Goal: Information Seeking & Learning: Compare options

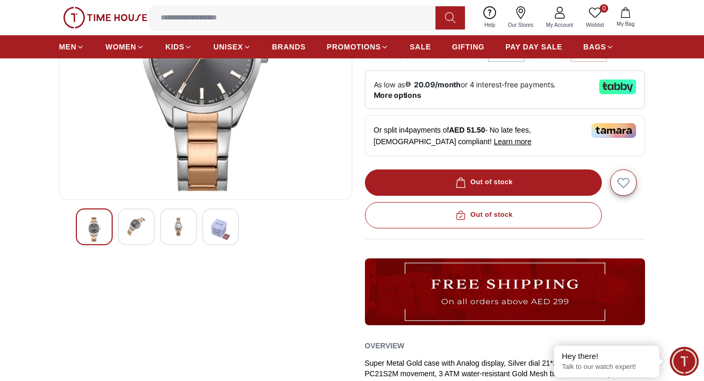
scroll to position [188, 0]
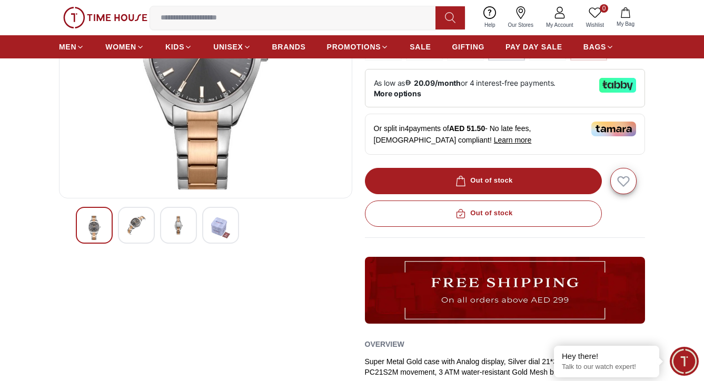
click at [142, 223] on img at bounding box center [136, 225] width 19 height 19
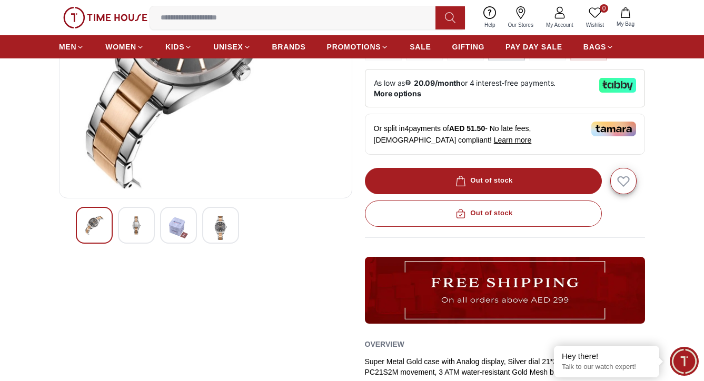
click at [181, 227] on img at bounding box center [178, 228] width 19 height 24
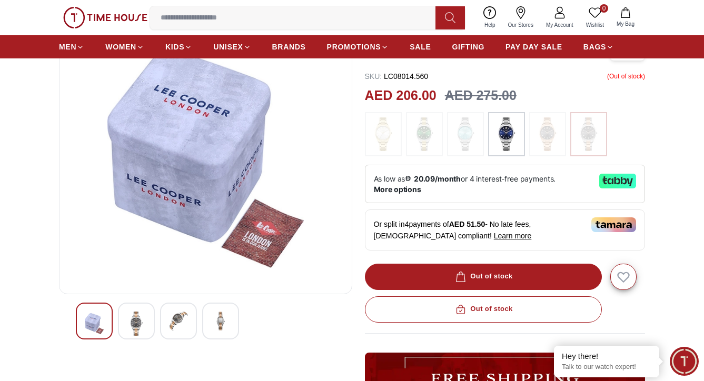
scroll to position [85, 0]
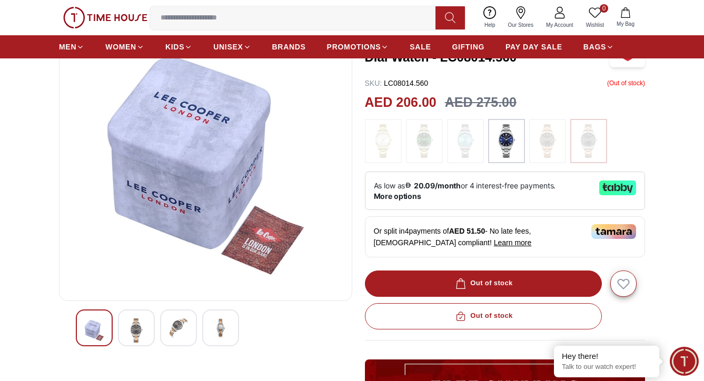
click at [213, 318] on img at bounding box center [220, 327] width 19 height 19
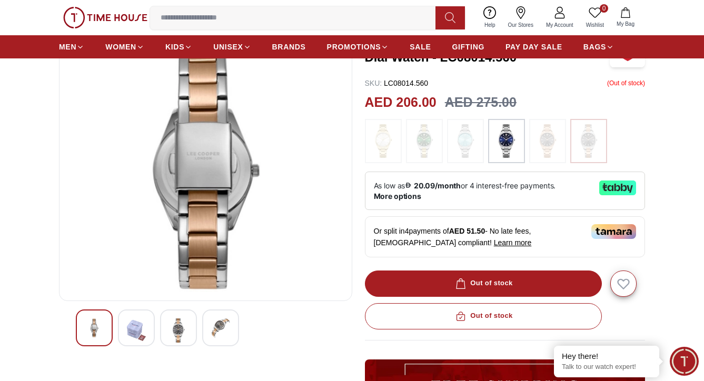
click at [86, 331] on img at bounding box center [94, 327] width 19 height 19
click at [94, 329] on img at bounding box center [94, 327] width 19 height 19
click at [194, 332] on div at bounding box center [178, 327] width 37 height 37
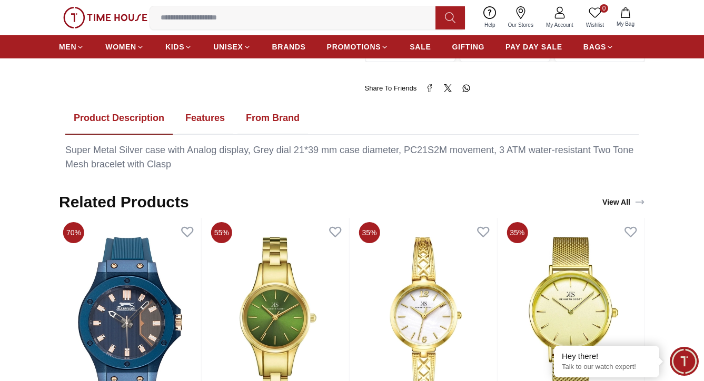
scroll to position [688, 0]
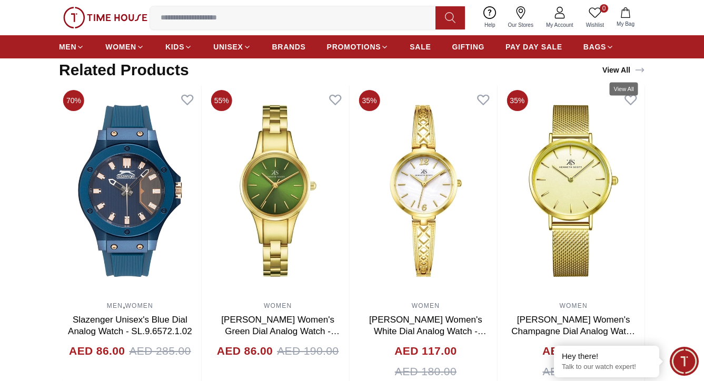
click at [639, 68] on icon "View All" at bounding box center [639, 70] width 11 height 11
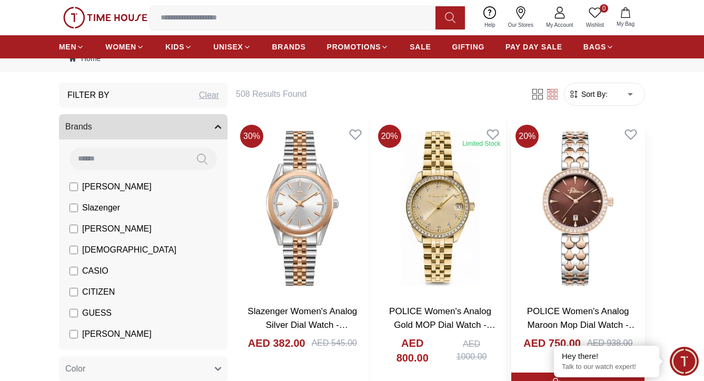
scroll to position [36, 0]
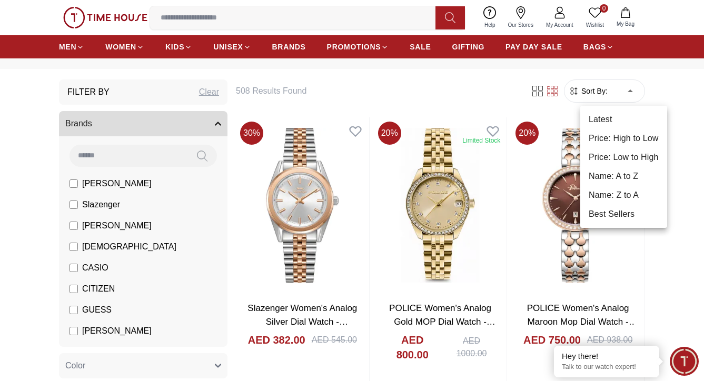
click at [603, 158] on li "Price: Low to High" at bounding box center [623, 157] width 87 height 19
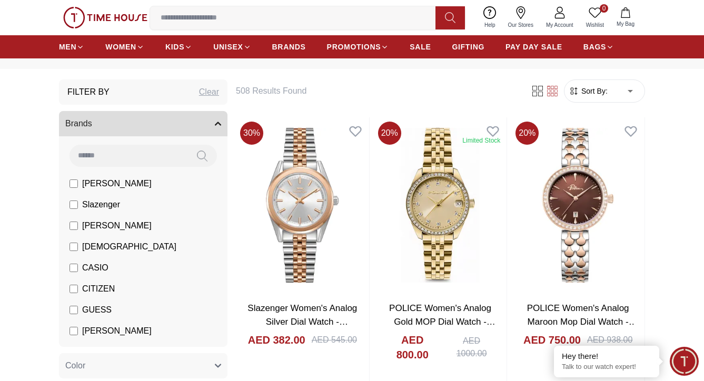
type input "*"
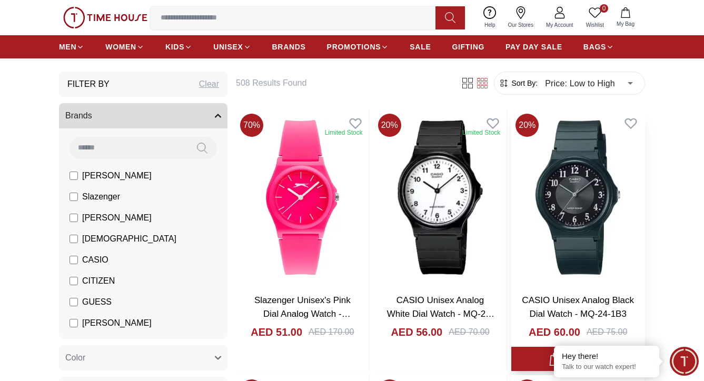
scroll to position [40, 0]
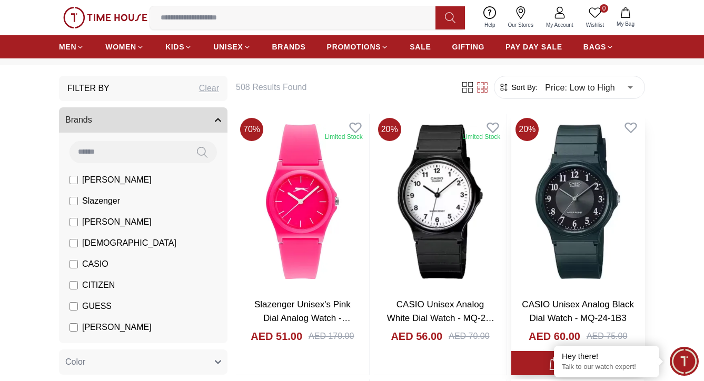
click at [568, 195] on img at bounding box center [577, 202] width 133 height 176
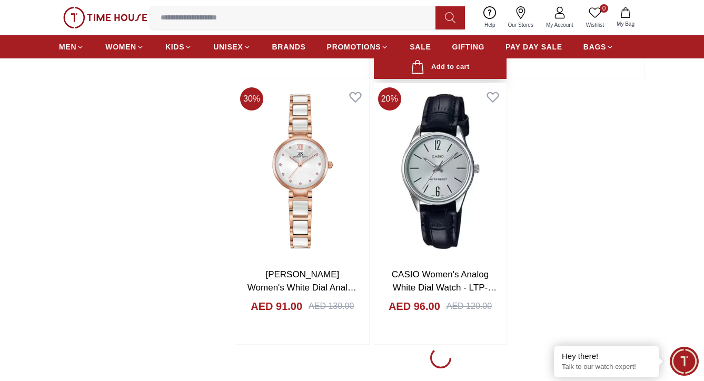
scroll to position [1677, 0]
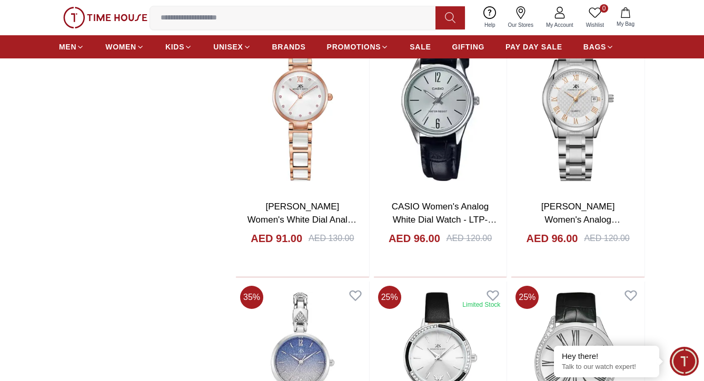
scroll to position [1735, 0]
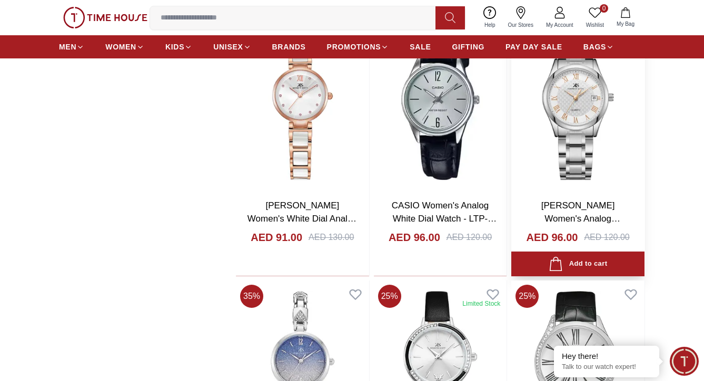
click at [581, 96] on img at bounding box center [577, 102] width 133 height 176
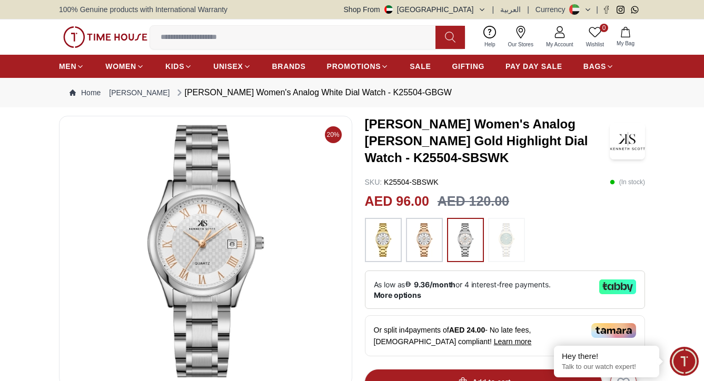
scroll to position [990, 0]
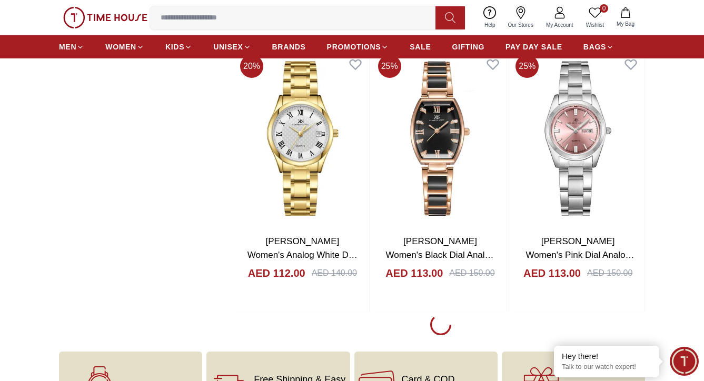
scroll to position [5157, 0]
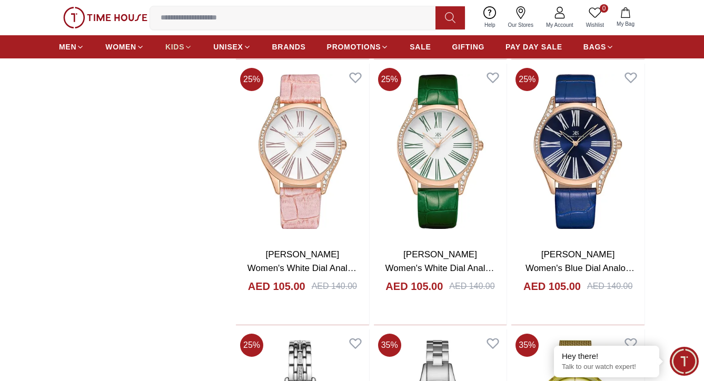
scroll to position [3471, 0]
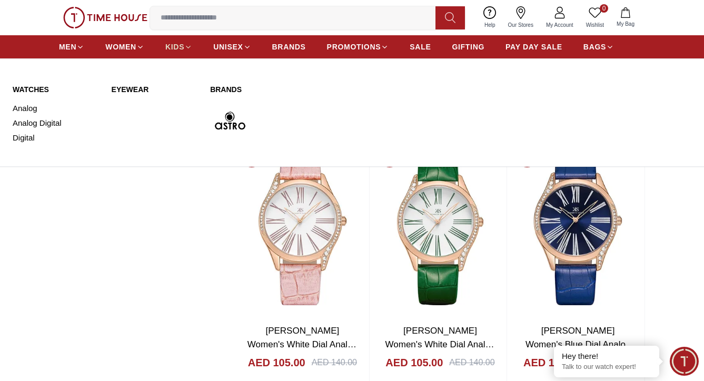
click at [186, 47] on icon at bounding box center [188, 47] width 8 height 8
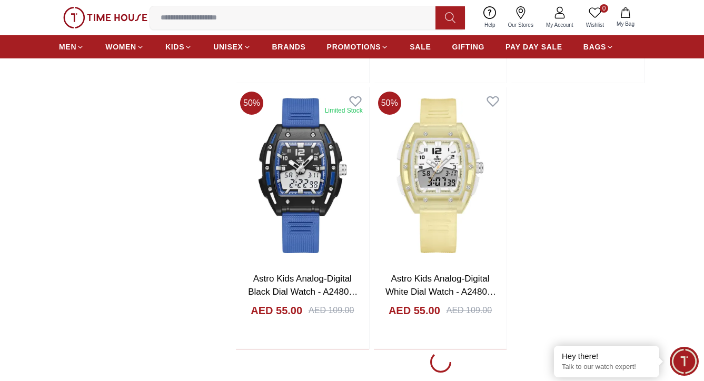
scroll to position [1665, 0]
